Goal: Contribute content: Add original content to the website for others to see

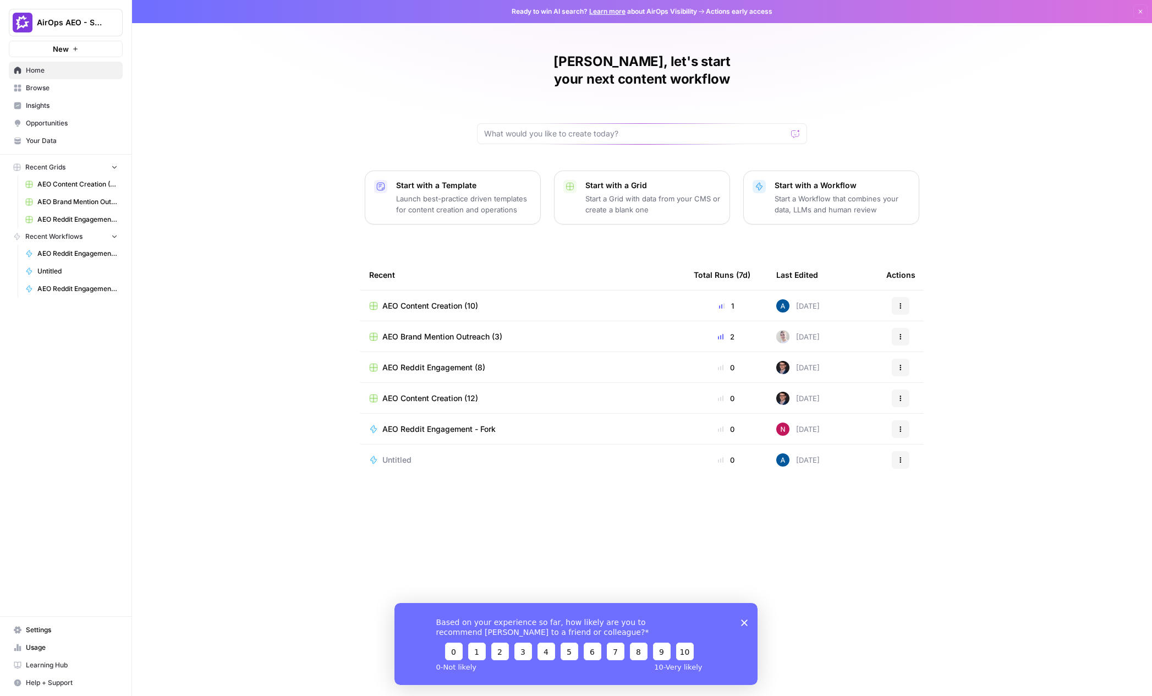
click at [43, 632] on span "Settings" at bounding box center [72, 630] width 92 height 10
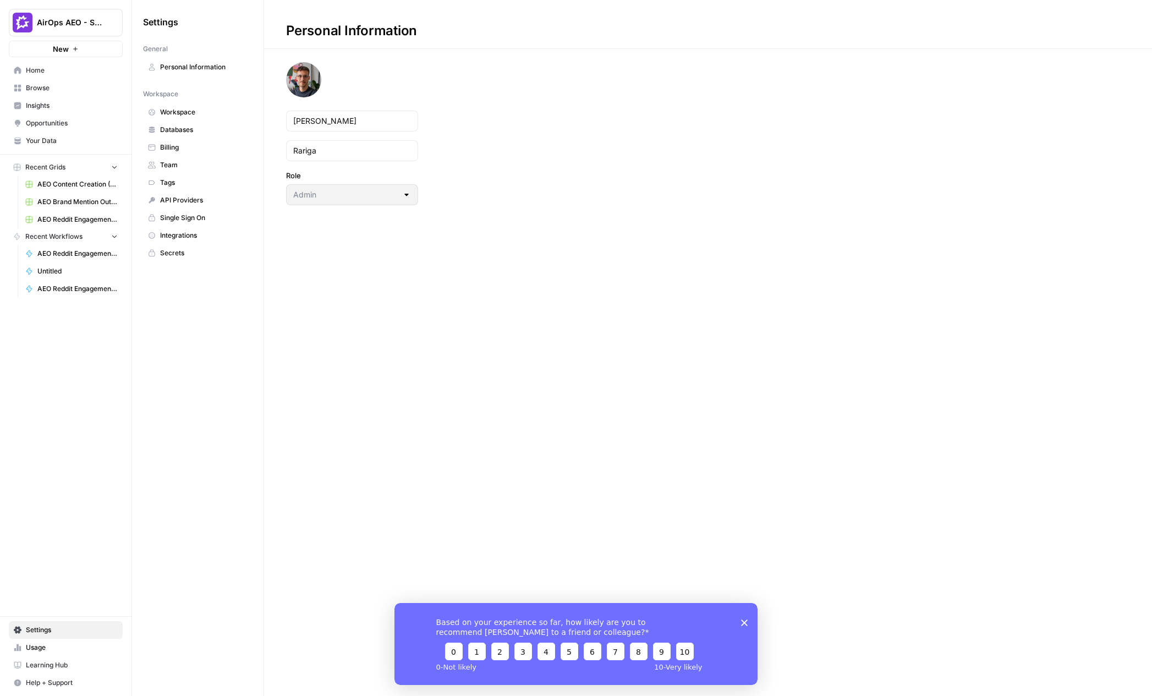
click at [58, 143] on span "Your Data" at bounding box center [72, 141] width 92 height 10
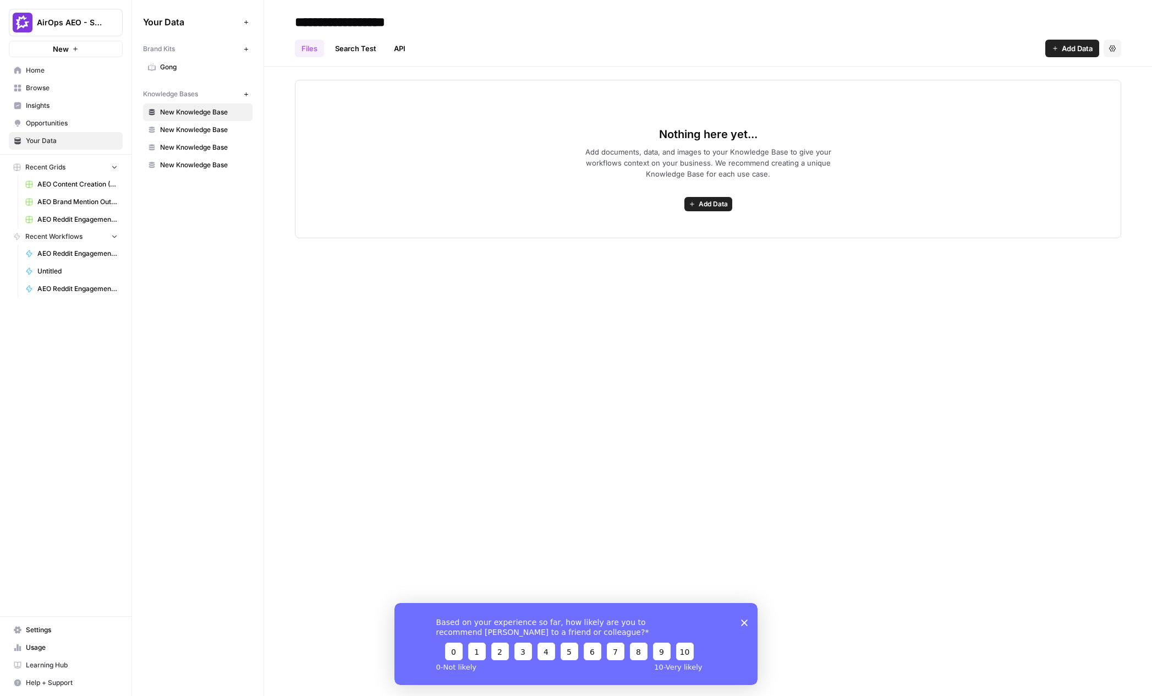
click at [1085, 52] on span "Add Data" at bounding box center [1077, 48] width 31 height 11
click at [1002, 140] on span "Import File from Google Drive" at bounding box center [1036, 144] width 100 height 11
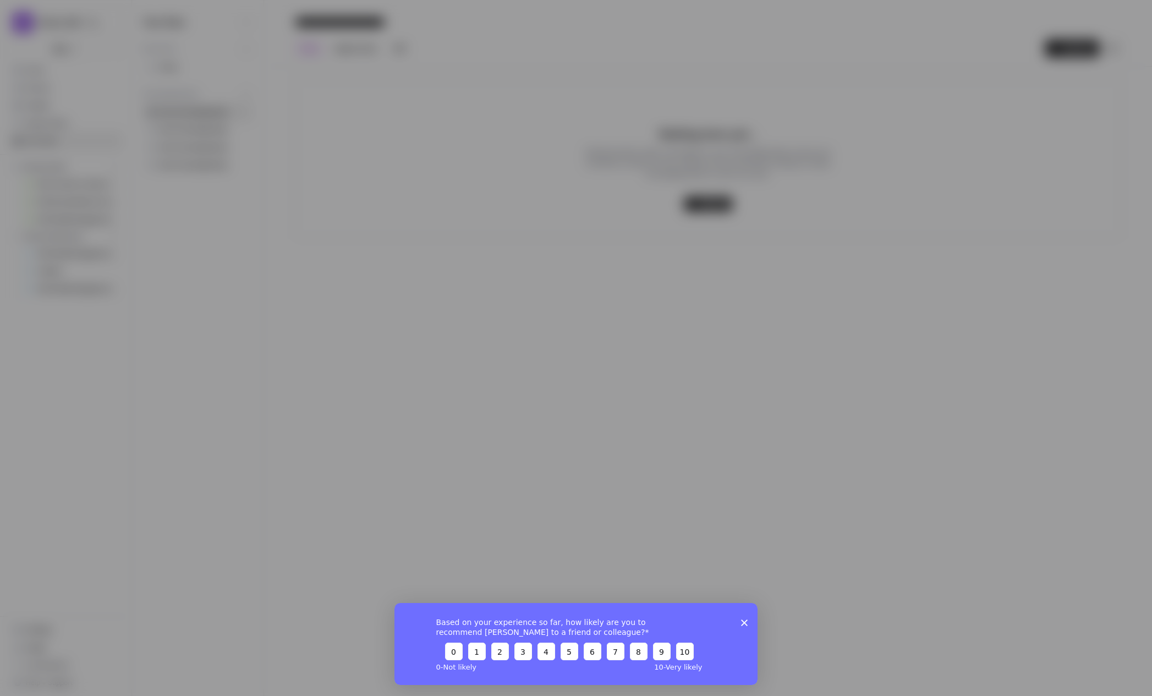
type input "[EMAIL_ADDRESS][DOMAIN_NAME]"
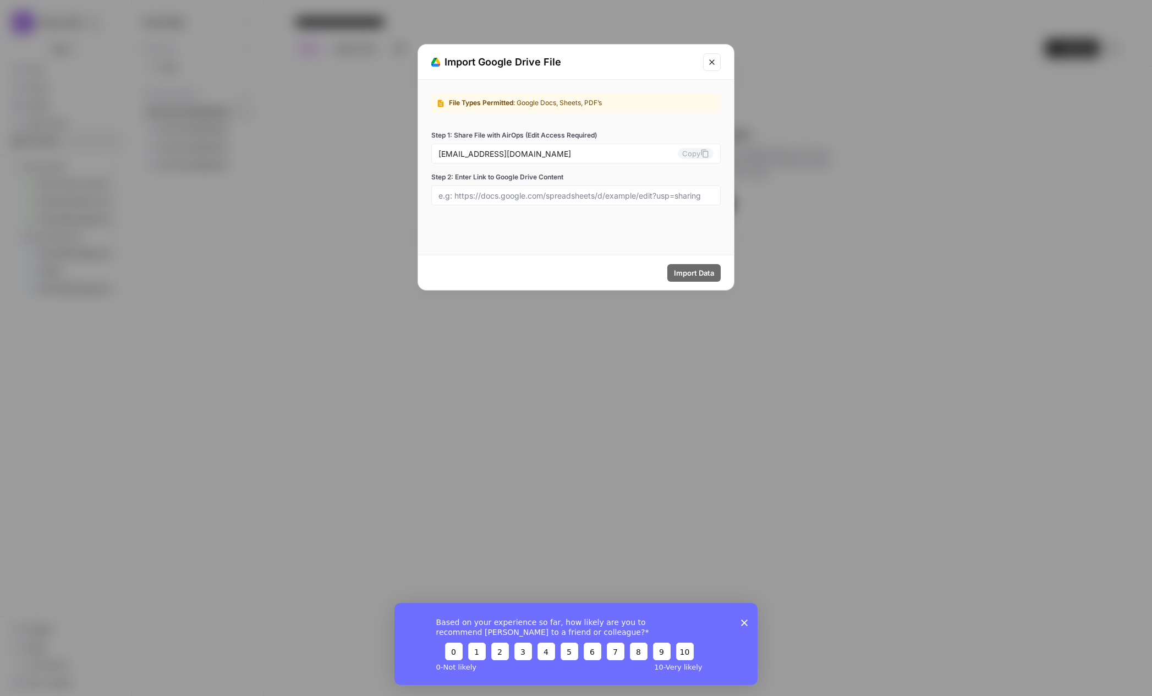
click at [713, 59] on icon "Close modal" at bounding box center [712, 62] width 9 height 9
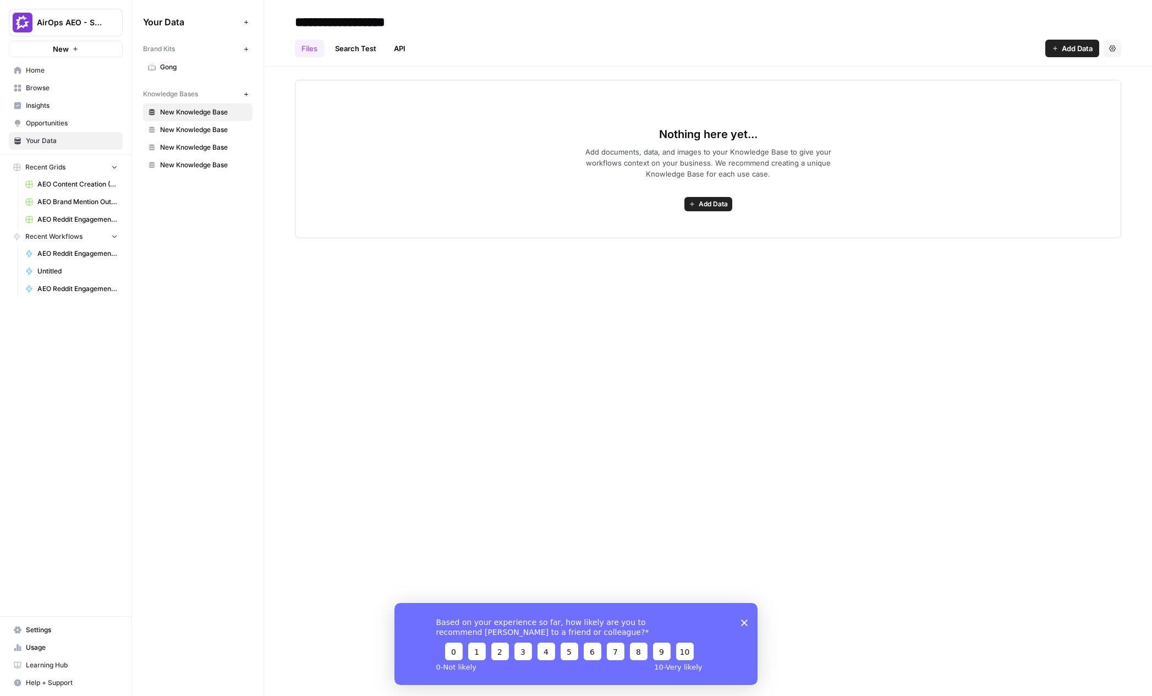
click at [1084, 52] on span "Add Data" at bounding box center [1077, 48] width 31 height 11
click at [745, 620] on icon "Close survey" at bounding box center [744, 622] width 7 height 7
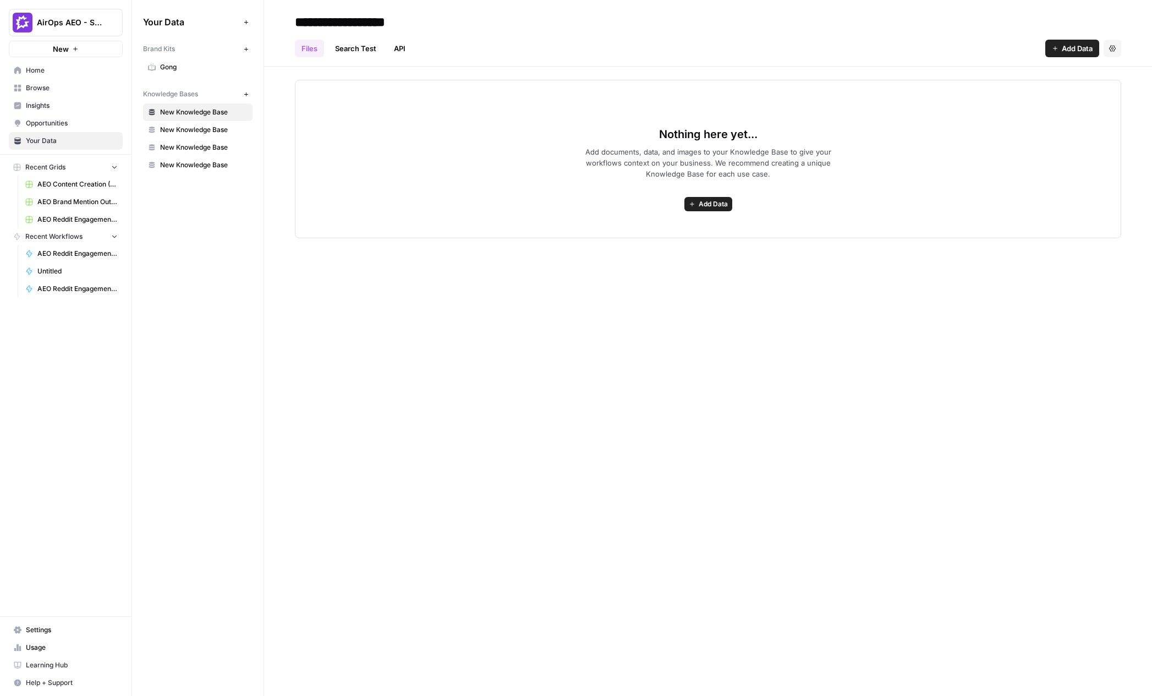
click at [814, 511] on div "**********" at bounding box center [708, 348] width 888 height 696
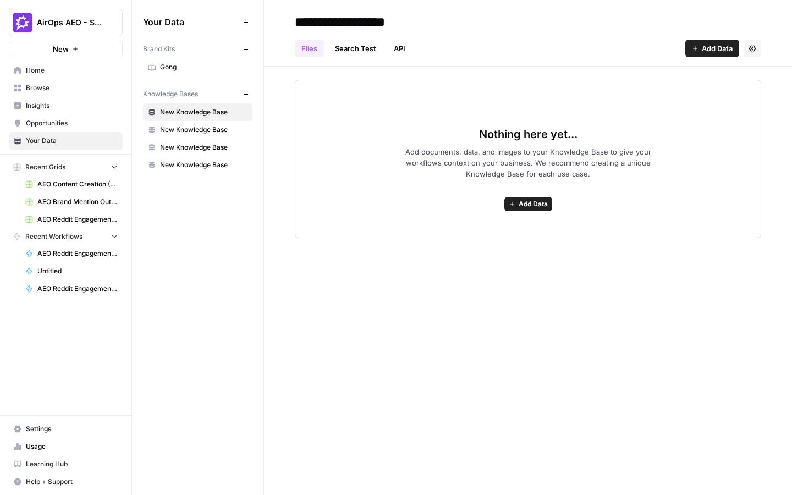
click at [703, 47] on span "Add Data" at bounding box center [717, 48] width 31 height 11
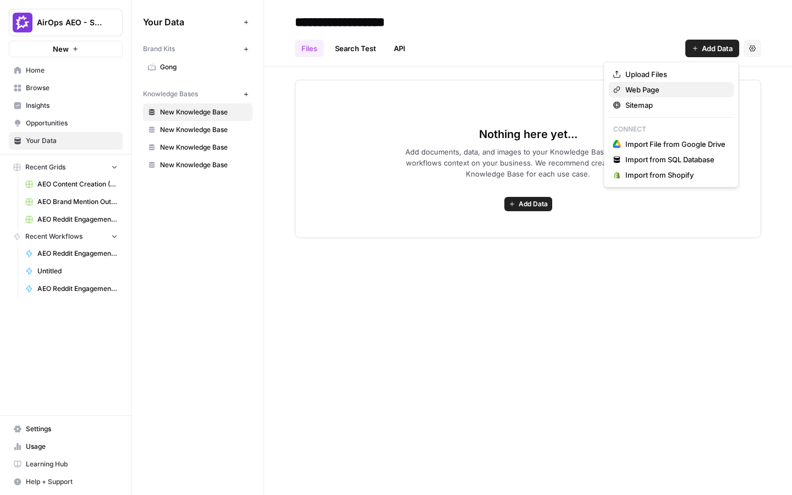
click at [662, 94] on span "Web Page" at bounding box center [676, 89] width 100 height 11
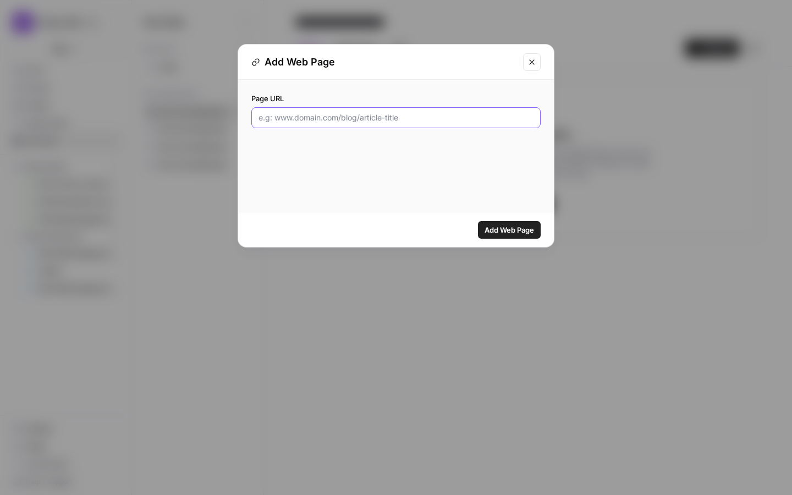
click at [398, 121] on input "Page URL" at bounding box center [396, 117] width 275 height 11
click at [531, 56] on button "Close modal" at bounding box center [532, 62] width 18 height 18
